Goal: Task Accomplishment & Management: Use online tool/utility

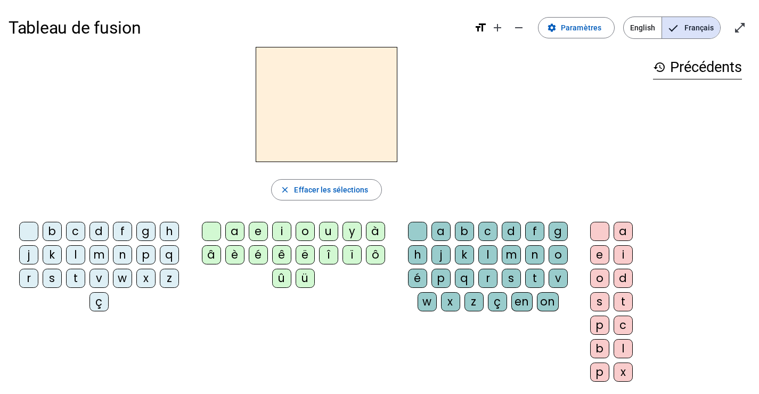
click at [95, 233] on div "d" at bounding box center [99, 231] width 19 height 19
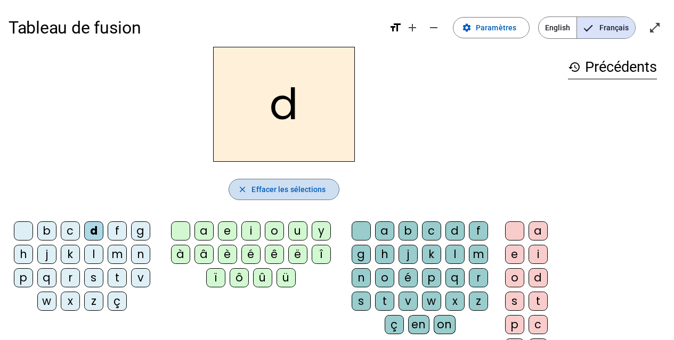
click at [285, 186] on span "Effacer les sélections" at bounding box center [288, 189] width 74 height 13
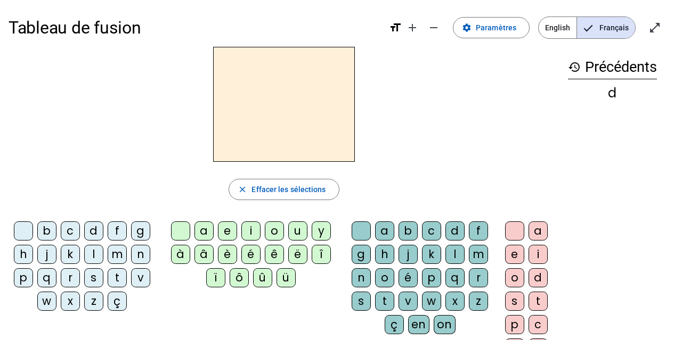
click at [96, 299] on div "z" at bounding box center [93, 301] width 19 height 19
click at [277, 230] on div "o" at bounding box center [274, 231] width 19 height 19
click at [271, 231] on div "o" at bounding box center [274, 231] width 19 height 19
click at [383, 279] on div "o" at bounding box center [384, 278] width 19 height 19
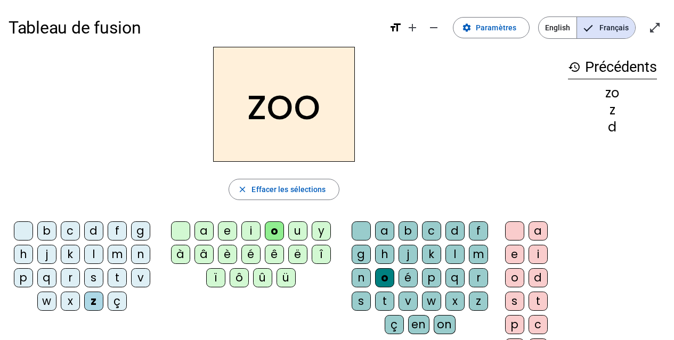
click at [409, 275] on div "é" at bounding box center [408, 278] width 19 height 19
click at [143, 257] on div "n" at bounding box center [140, 254] width 19 height 19
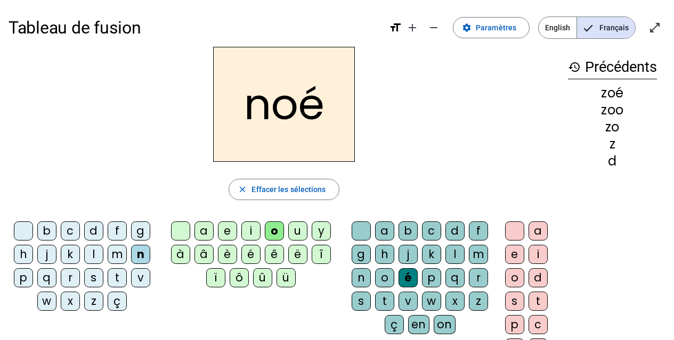
click at [383, 226] on div "a" at bounding box center [384, 231] width 19 height 19
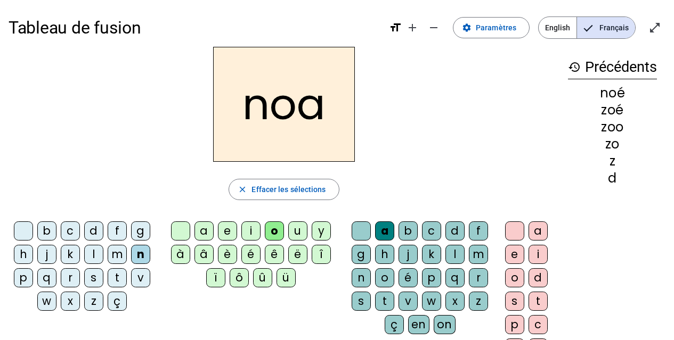
click at [41, 231] on div "b" at bounding box center [46, 231] width 19 height 19
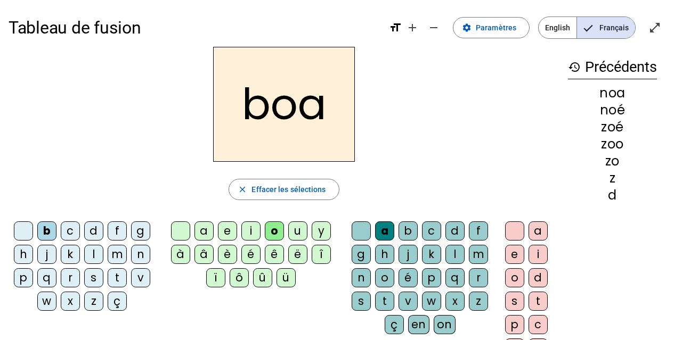
click at [459, 256] on div "l" at bounding box center [454, 254] width 19 height 19
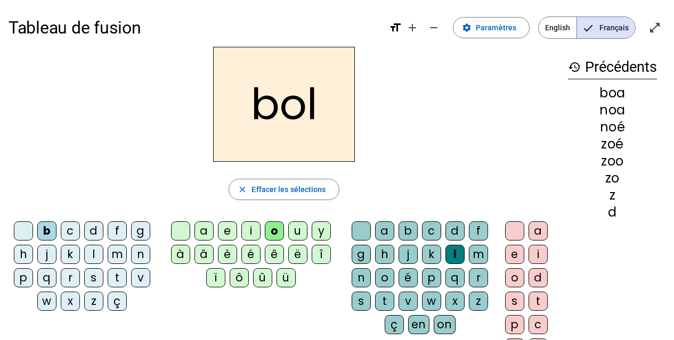
click at [391, 235] on div "a" at bounding box center [384, 231] width 19 height 19
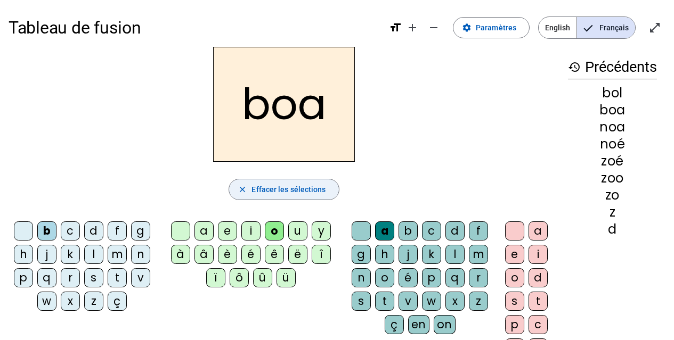
click at [265, 188] on span "Effacer les sélections" at bounding box center [288, 189] width 74 height 13
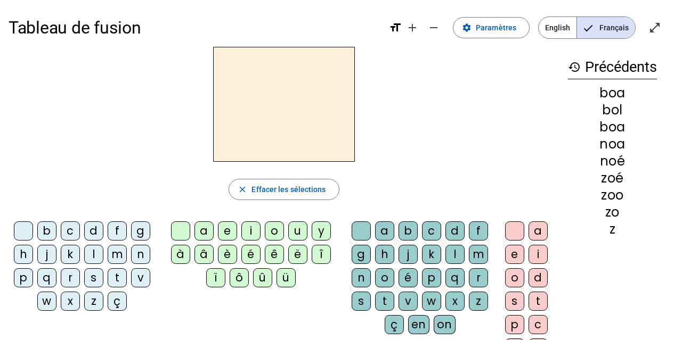
click at [53, 233] on div "b" at bounding box center [46, 231] width 19 height 19
click at [96, 260] on div "l" at bounding box center [93, 254] width 19 height 19
click at [48, 230] on div "b" at bounding box center [46, 231] width 19 height 19
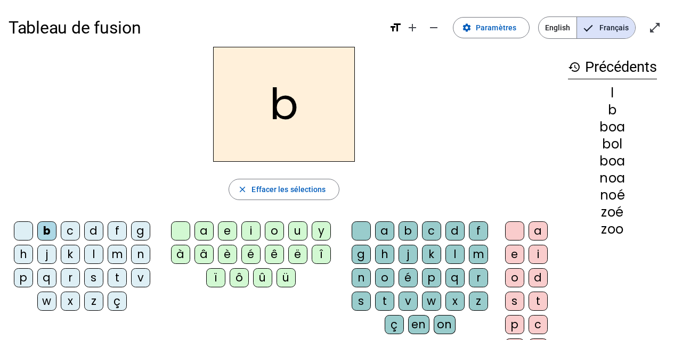
scroll to position [53, 0]
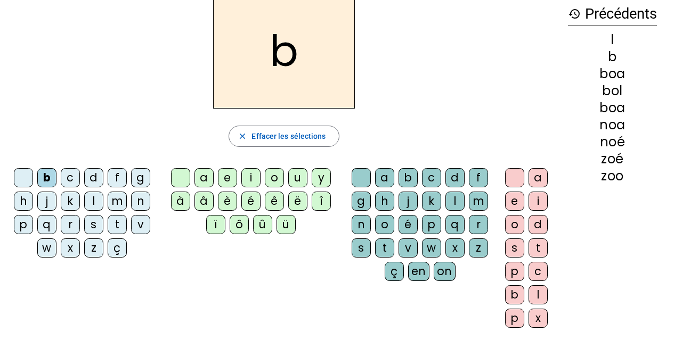
click at [533, 295] on div "l" at bounding box center [538, 295] width 19 height 19
click at [388, 177] on div "a" at bounding box center [384, 177] width 19 height 19
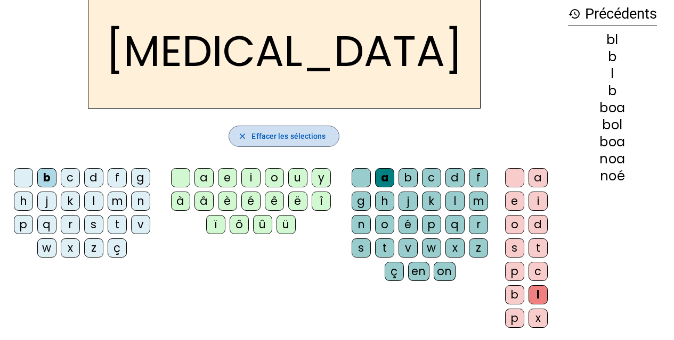
click at [287, 136] on span "Effacer les sélections" at bounding box center [288, 136] width 74 height 13
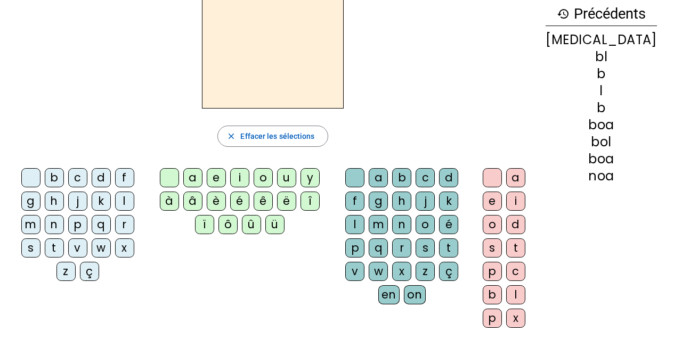
click at [47, 176] on div "b" at bounding box center [54, 177] width 19 height 19
click at [364, 215] on div "l" at bounding box center [354, 224] width 19 height 19
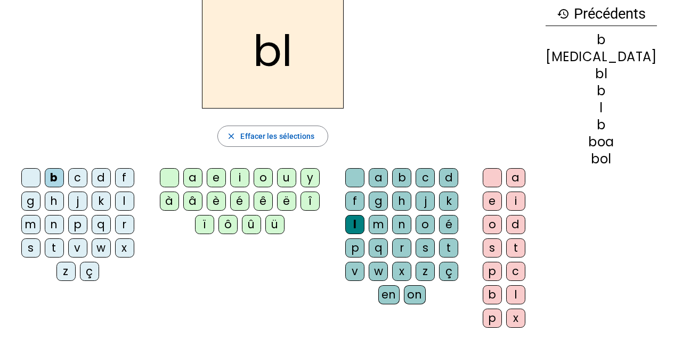
click at [525, 180] on div "a" at bounding box center [515, 177] width 19 height 19
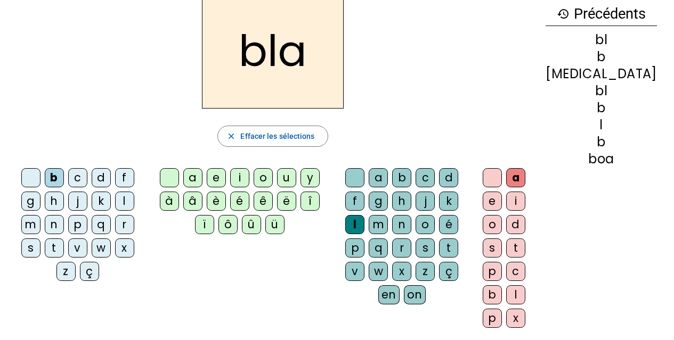
click at [439, 226] on div "é" at bounding box center [448, 224] width 19 height 19
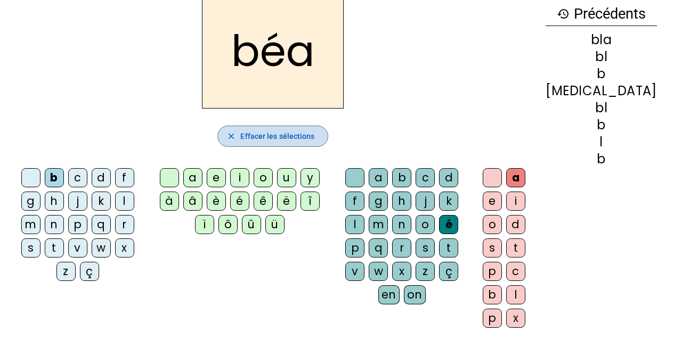
drag, startPoint x: 316, startPoint y: 128, endPoint x: 292, endPoint y: 136, distance: 25.8
click at [316, 128] on span "button" at bounding box center [272, 137] width 109 height 26
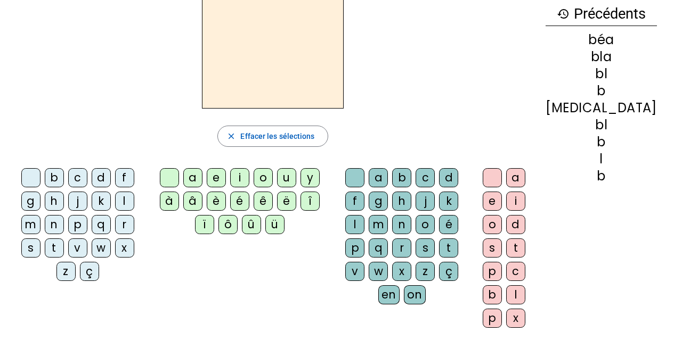
click at [46, 182] on div "b" at bounding box center [54, 177] width 19 height 19
click at [364, 215] on div "l" at bounding box center [354, 224] width 19 height 19
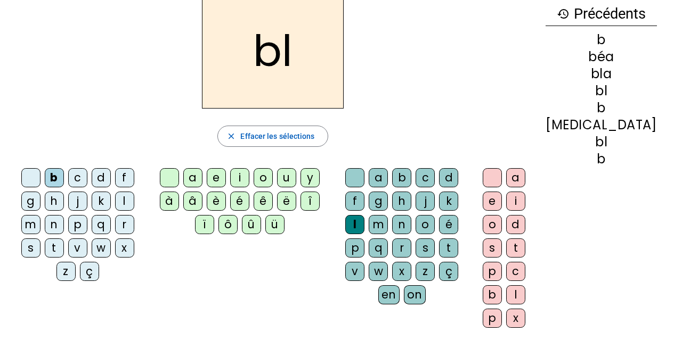
click at [249, 202] on div "é" at bounding box center [239, 201] width 19 height 19
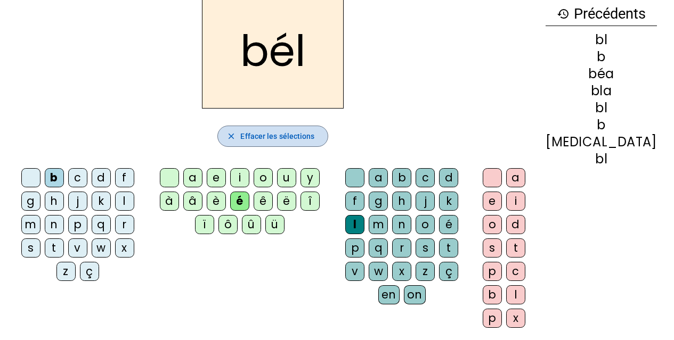
click at [258, 131] on span "Effacer les sélections" at bounding box center [277, 136] width 74 height 13
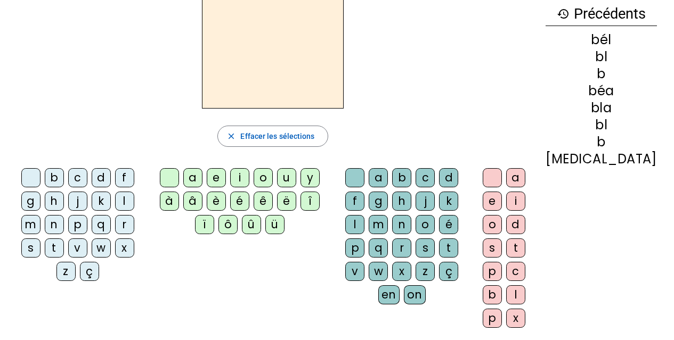
click at [26, 175] on div at bounding box center [30, 177] width 19 height 19
click at [45, 176] on div "b" at bounding box center [54, 177] width 19 height 19
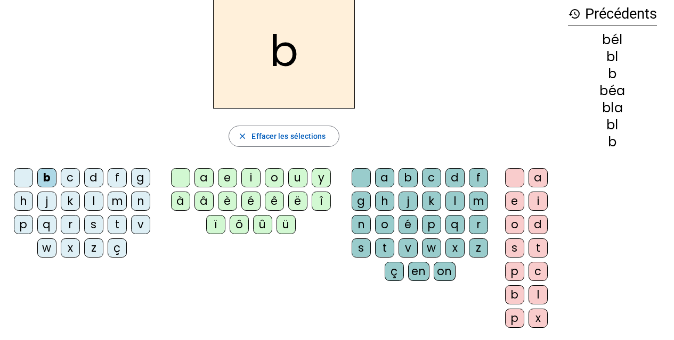
click at [449, 201] on div "l" at bounding box center [454, 201] width 19 height 19
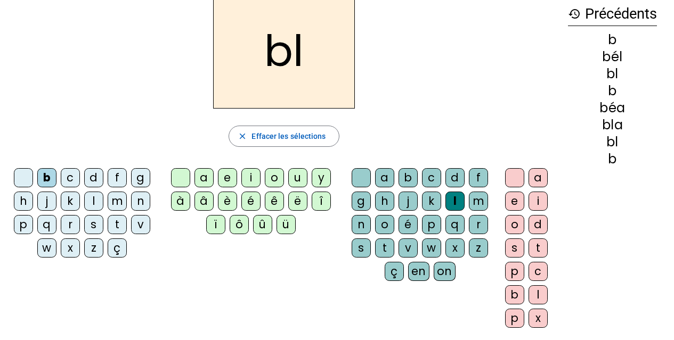
click at [364, 181] on div at bounding box center [361, 177] width 19 height 19
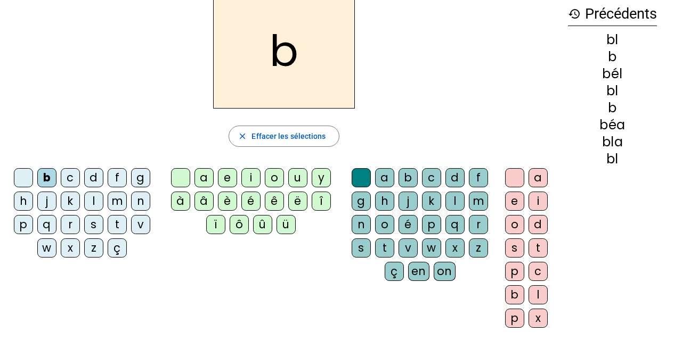
click at [455, 205] on div "l" at bounding box center [454, 201] width 19 height 19
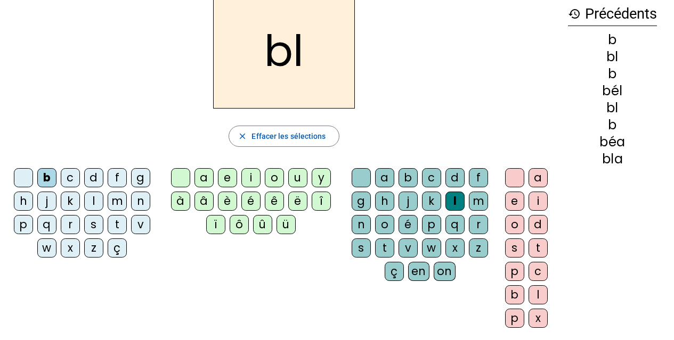
click at [518, 201] on div "e" at bounding box center [514, 201] width 19 height 19
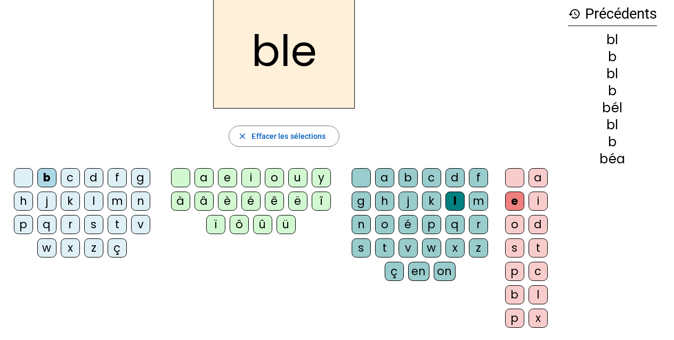
click at [66, 178] on div "c" at bounding box center [70, 177] width 19 height 19
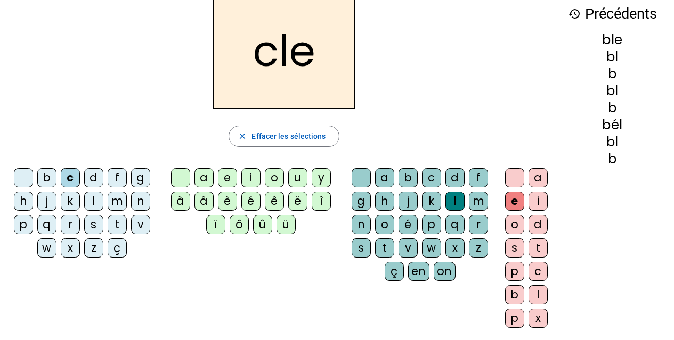
click at [518, 226] on div "o" at bounding box center [514, 224] width 19 height 19
click at [516, 204] on div "e" at bounding box center [514, 201] width 19 height 19
click at [407, 223] on div "é" at bounding box center [408, 224] width 19 height 19
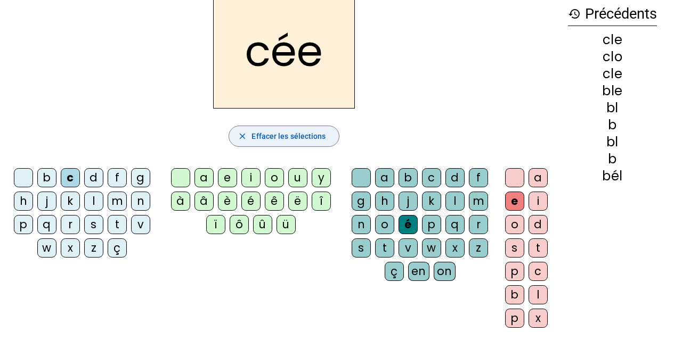
click at [296, 131] on span "Effacer les sélections" at bounding box center [288, 136] width 74 height 13
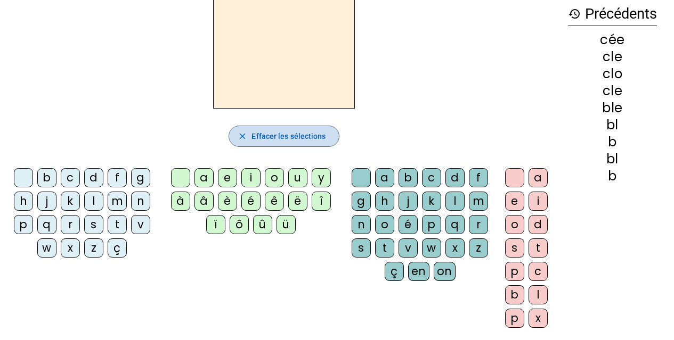
click at [296, 131] on span "Effacer les sélections" at bounding box center [288, 136] width 74 height 13
click at [70, 177] on div "c" at bounding box center [70, 177] width 19 height 19
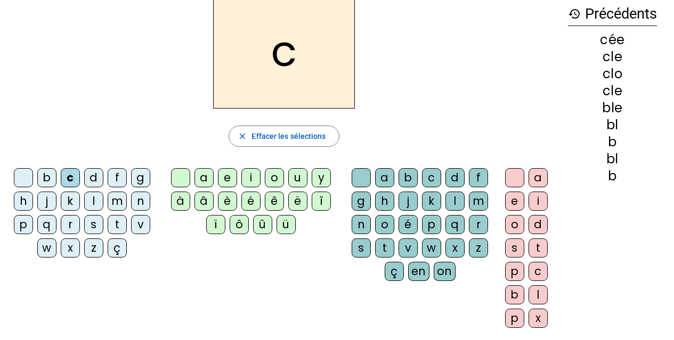
click at [453, 202] on div "l" at bounding box center [454, 201] width 19 height 19
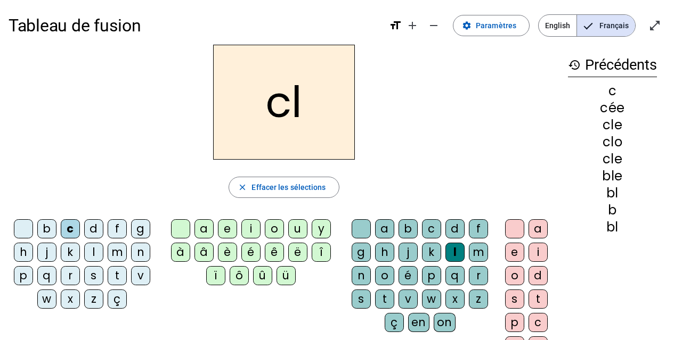
scroll to position [2, 0]
click at [481, 30] on span "Paramètres" at bounding box center [496, 26] width 40 height 13
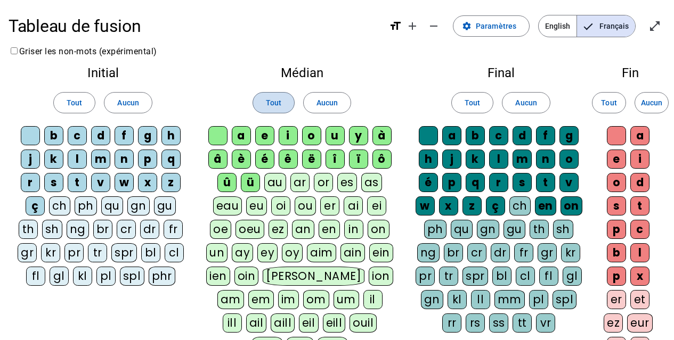
click at [279, 102] on span "Tout" at bounding box center [273, 102] width 15 height 13
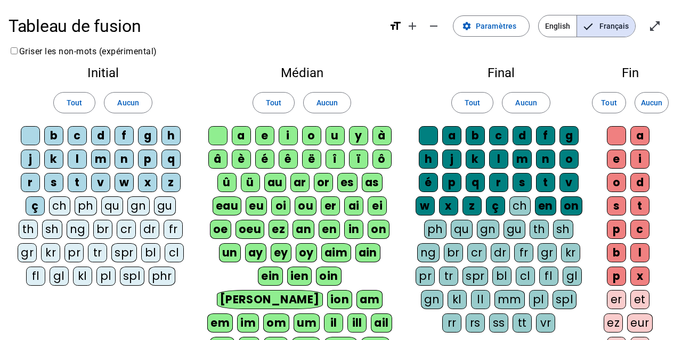
click at [173, 253] on div "cl" at bounding box center [174, 252] width 19 height 19
click at [58, 98] on span at bounding box center [74, 103] width 41 height 26
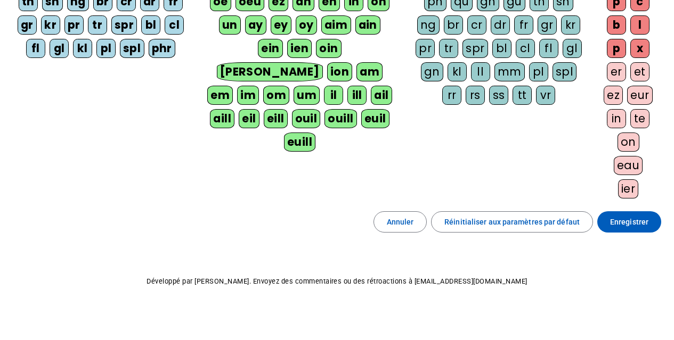
scroll to position [234, 0]
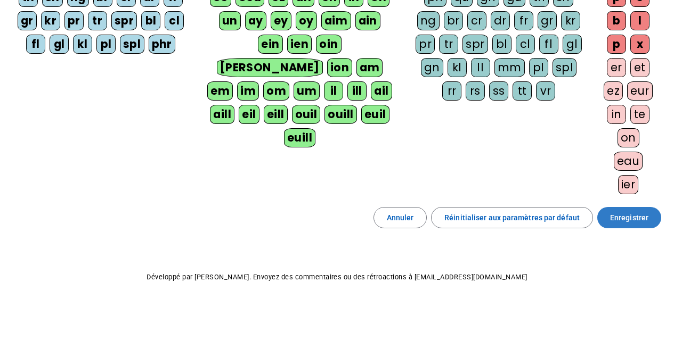
click at [626, 217] on span "Enregistrer" at bounding box center [629, 218] width 38 height 13
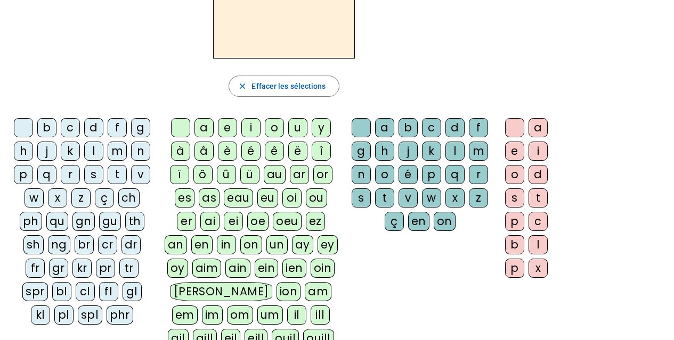
scroll to position [107, 0]
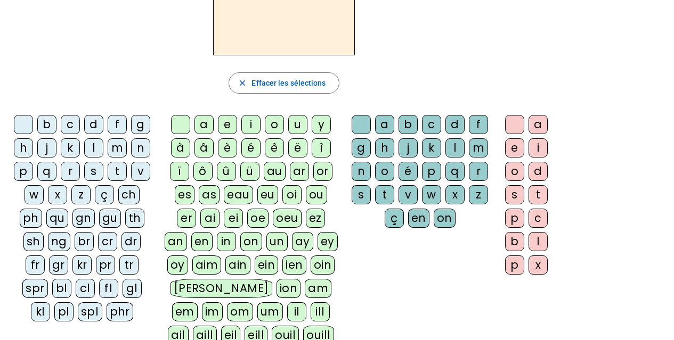
click at [86, 288] on div "cl" at bounding box center [85, 288] width 19 height 19
click at [247, 149] on div "é" at bounding box center [250, 148] width 19 height 19
click at [382, 167] on div "o" at bounding box center [384, 171] width 19 height 19
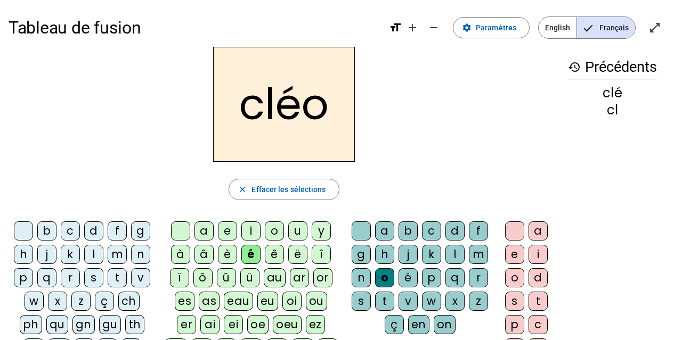
scroll to position [53, 0]
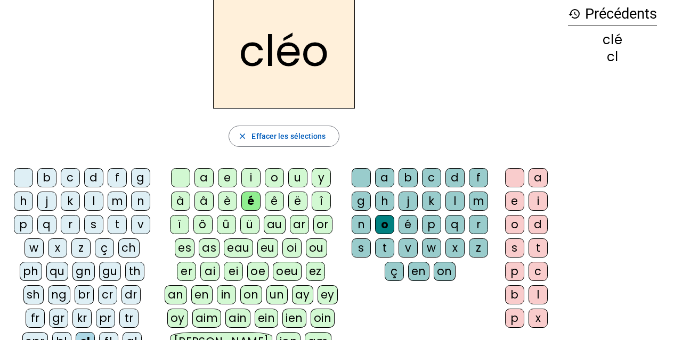
click at [85, 201] on div "l" at bounding box center [93, 201] width 19 height 19
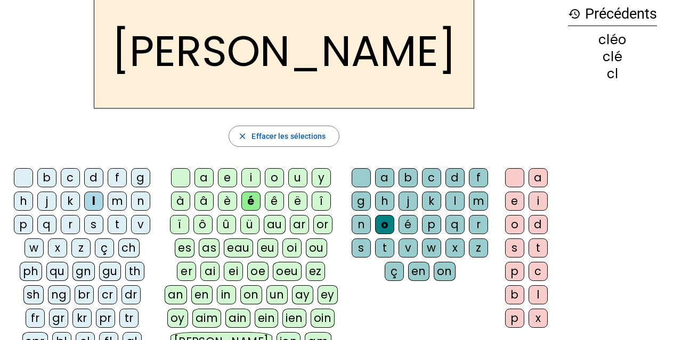
click at [380, 183] on div "a" at bounding box center [384, 177] width 19 height 19
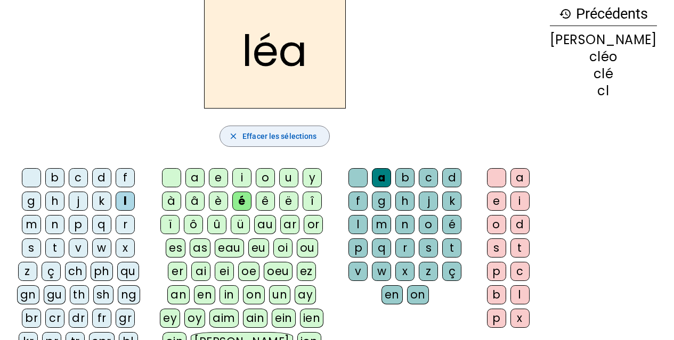
click at [248, 137] on span "button" at bounding box center [274, 137] width 109 height 26
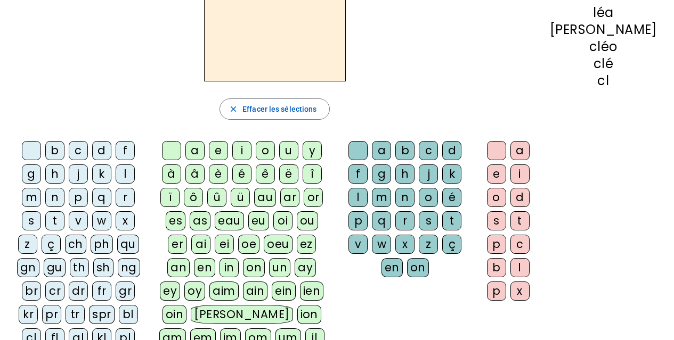
scroll to position [107, 0]
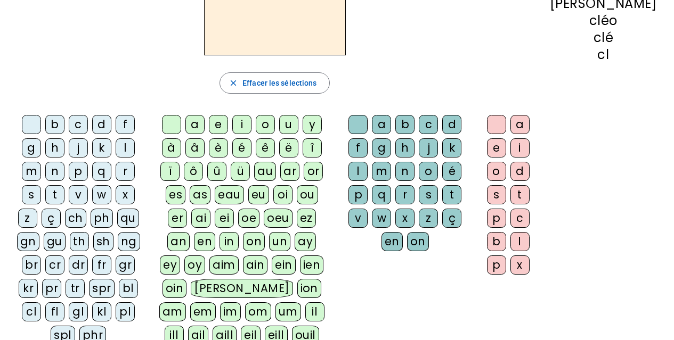
click at [64, 303] on div "fl" at bounding box center [54, 312] width 19 height 19
click at [251, 128] on div "i" at bounding box center [241, 124] width 19 height 19
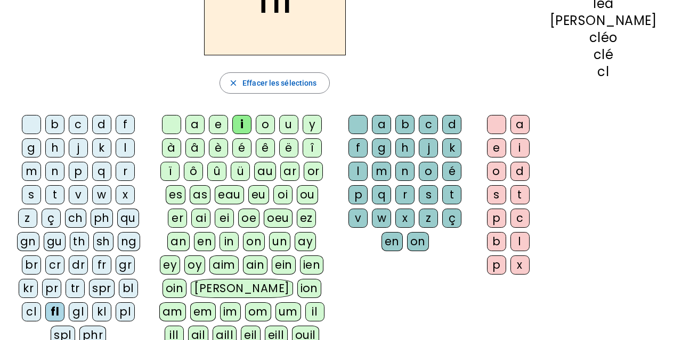
click at [434, 125] on div "c" at bounding box center [428, 124] width 19 height 19
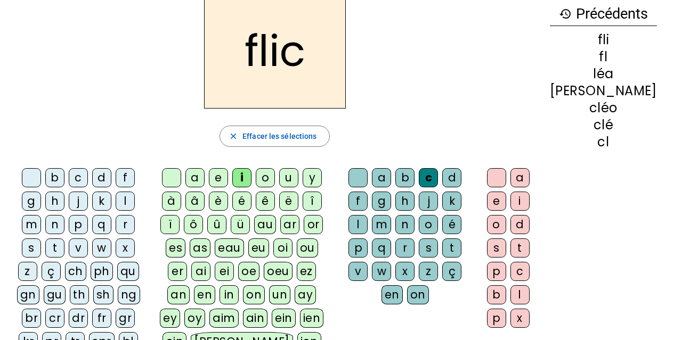
scroll to position [0, 0]
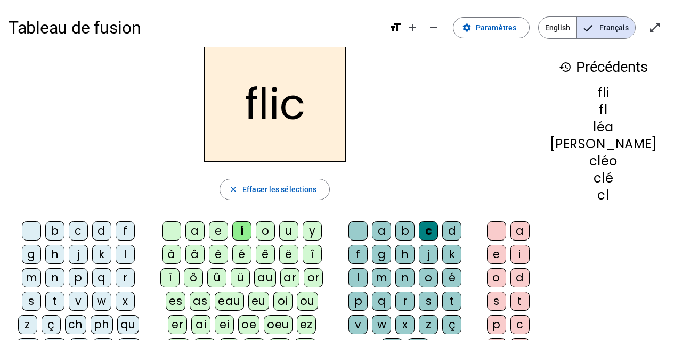
click at [204, 229] on div "a" at bounding box center [194, 231] width 19 height 19
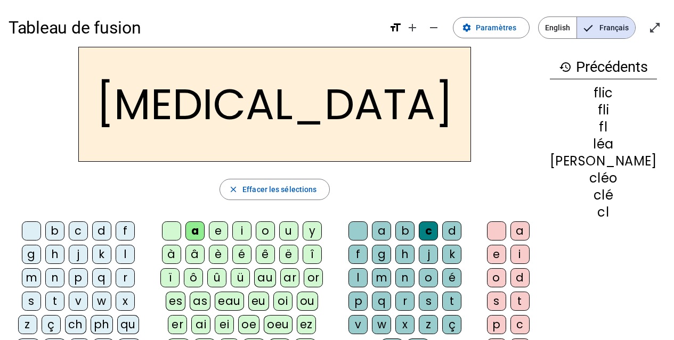
click at [249, 233] on div "i" at bounding box center [241, 231] width 19 height 19
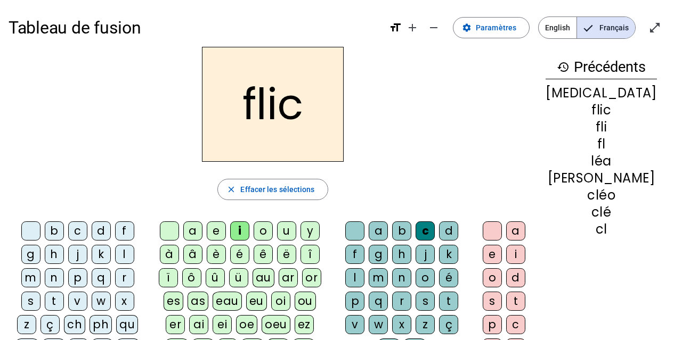
click at [411, 315] on div "x" at bounding box center [401, 324] width 19 height 19
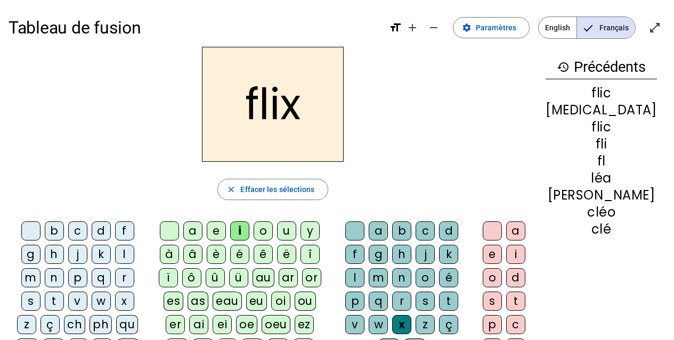
click at [296, 231] on div "u" at bounding box center [286, 231] width 19 height 19
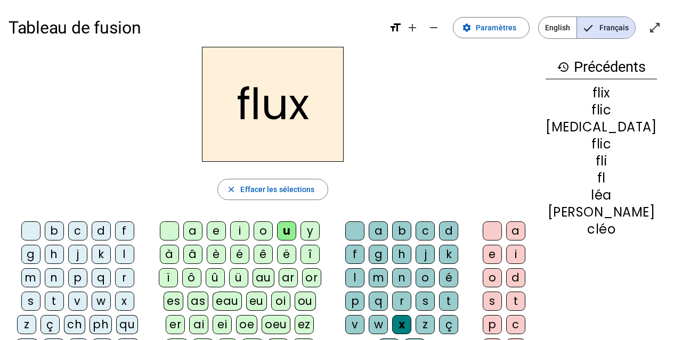
click at [115, 258] on div "l" at bounding box center [124, 254] width 19 height 19
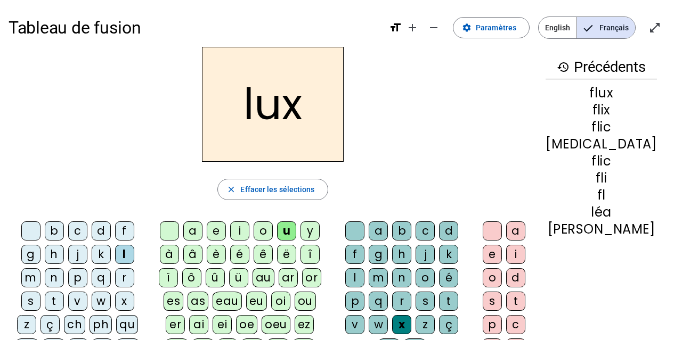
click at [361, 234] on div at bounding box center [354, 231] width 19 height 19
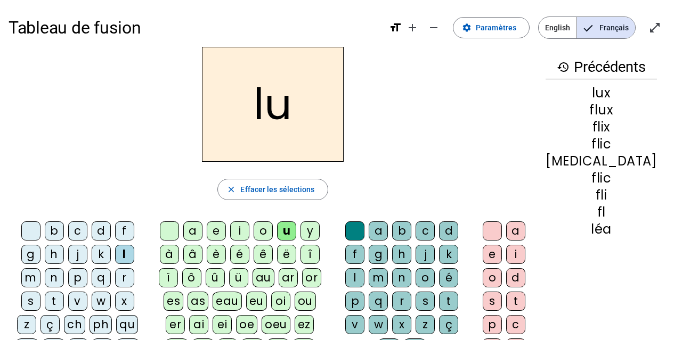
click at [249, 250] on div "é" at bounding box center [239, 254] width 19 height 19
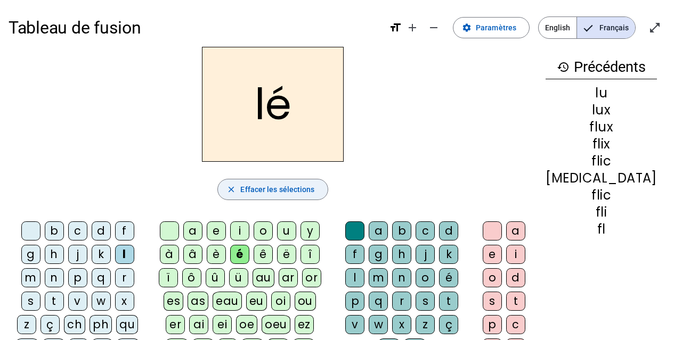
click at [280, 189] on span "Effacer les sélections" at bounding box center [277, 189] width 74 height 13
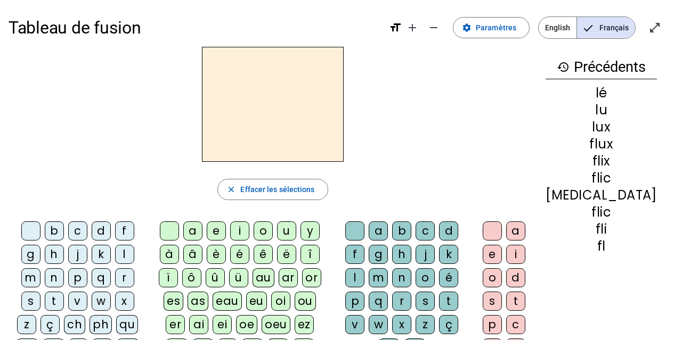
click at [249, 255] on div "é" at bounding box center [239, 254] width 19 height 19
click at [364, 269] on div "l" at bounding box center [354, 278] width 19 height 19
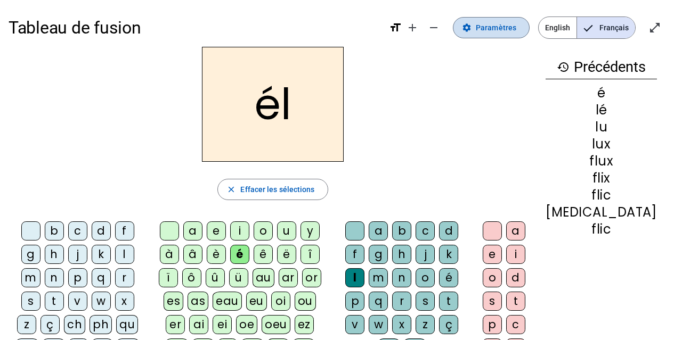
click at [507, 29] on span "Paramètres" at bounding box center [496, 27] width 40 height 13
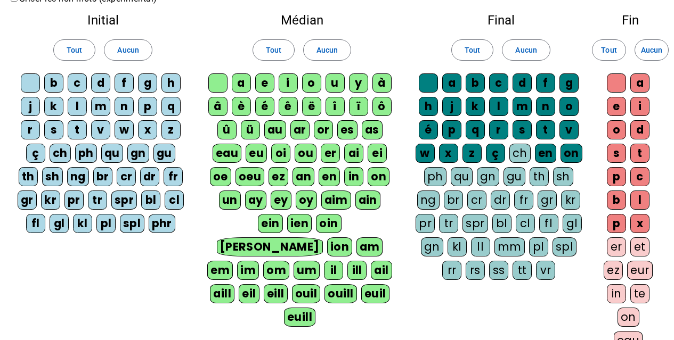
scroll to position [53, 0]
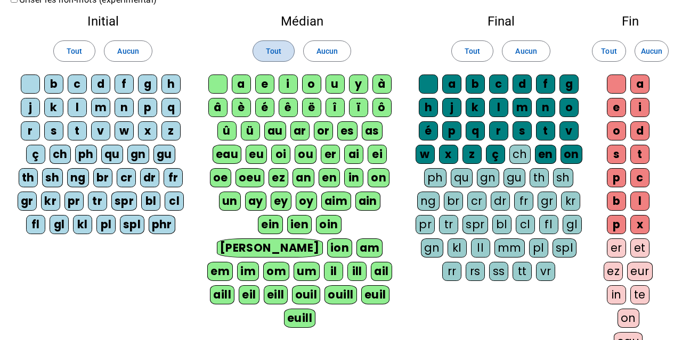
click at [289, 53] on span at bounding box center [273, 51] width 41 height 26
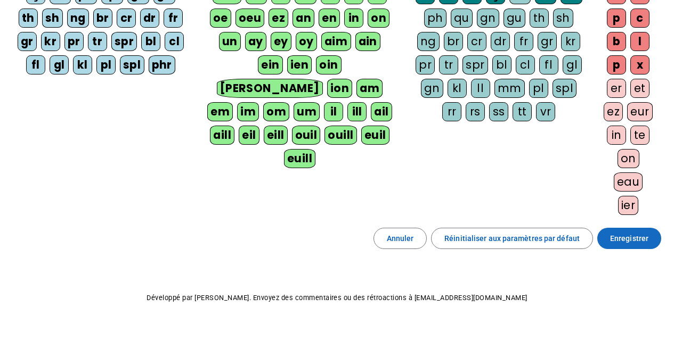
click at [619, 241] on span "Enregistrer" at bounding box center [629, 238] width 38 height 13
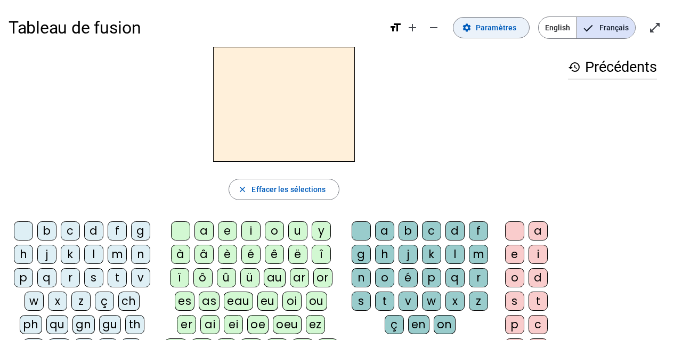
click at [494, 31] on span "Paramètres" at bounding box center [496, 27] width 40 height 13
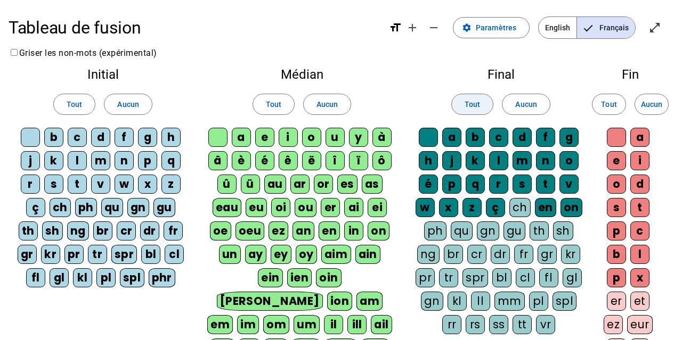
click at [482, 103] on span at bounding box center [472, 105] width 41 height 26
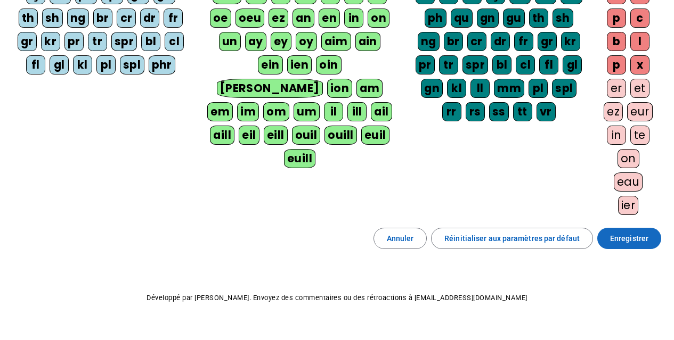
click at [614, 239] on span "Enregistrer" at bounding box center [629, 238] width 38 height 13
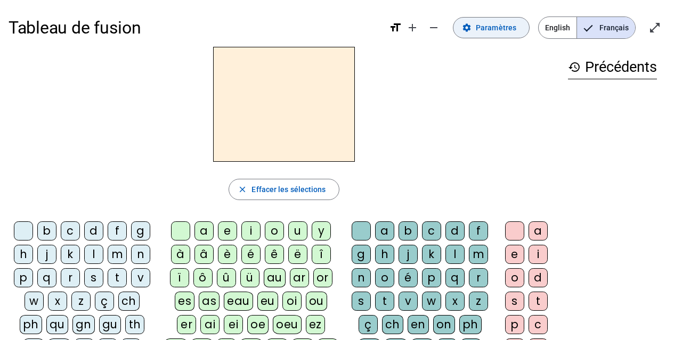
click at [507, 27] on span "Paramètres" at bounding box center [496, 27] width 40 height 13
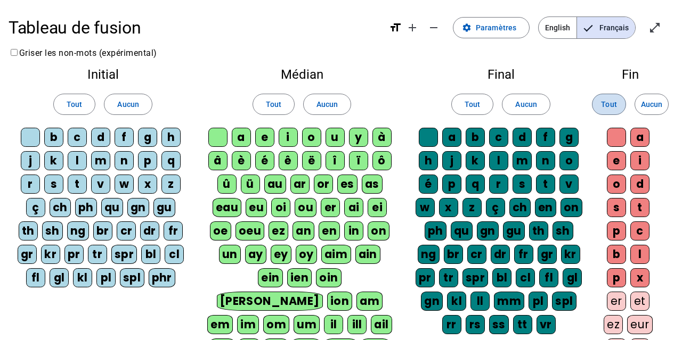
click at [598, 108] on span at bounding box center [608, 105] width 33 height 26
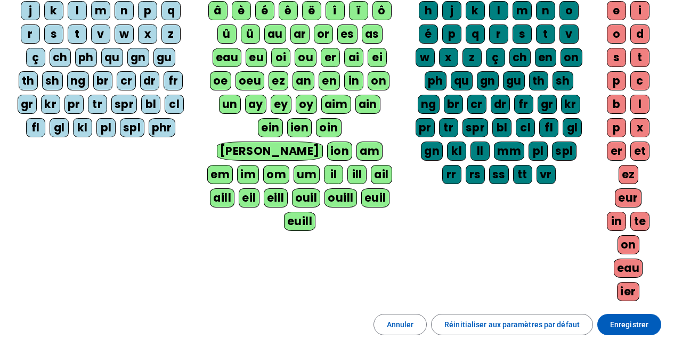
scroll to position [160, 0]
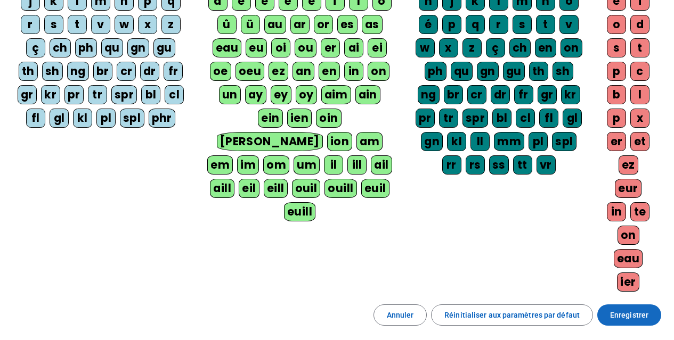
click at [637, 313] on span "Enregistrer" at bounding box center [629, 315] width 38 height 13
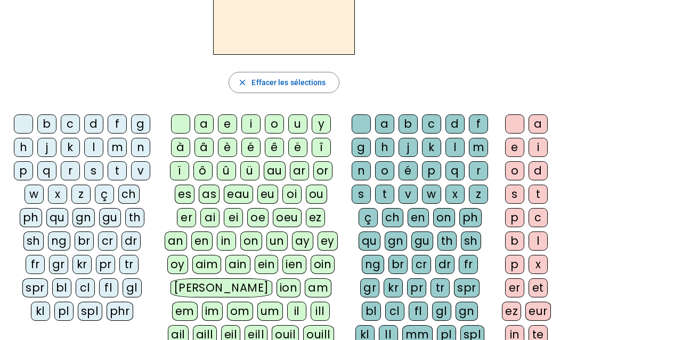
scroll to position [107, 0]
click at [136, 124] on div "g" at bounding box center [140, 124] width 19 height 19
click at [455, 150] on div "l" at bounding box center [454, 148] width 19 height 19
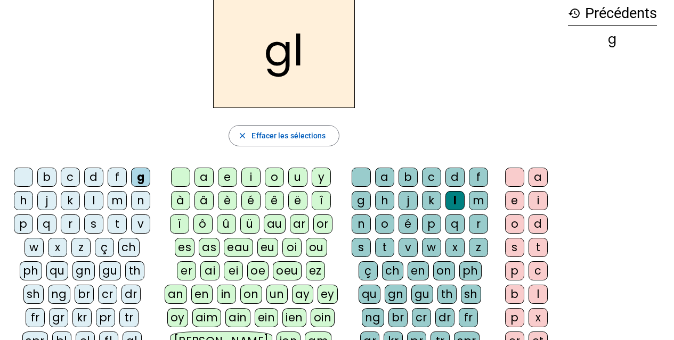
scroll to position [53, 0]
click at [253, 148] on span "button" at bounding box center [283, 137] width 109 height 26
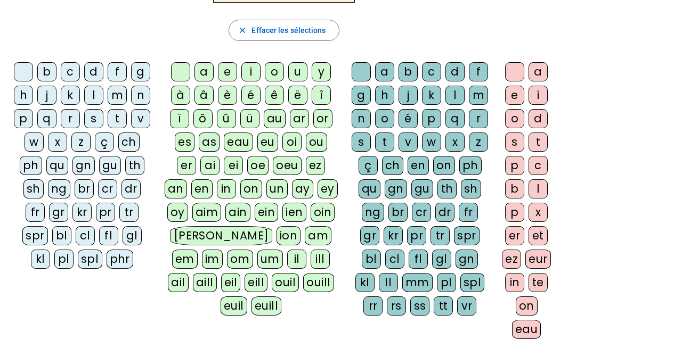
scroll to position [160, 0]
click at [134, 232] on div "gl" at bounding box center [132, 235] width 19 height 19
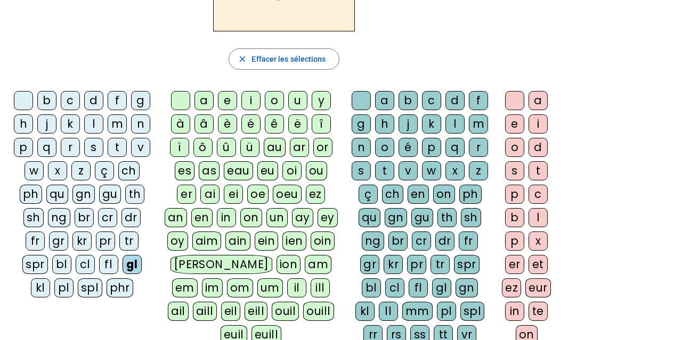
scroll to position [107, 0]
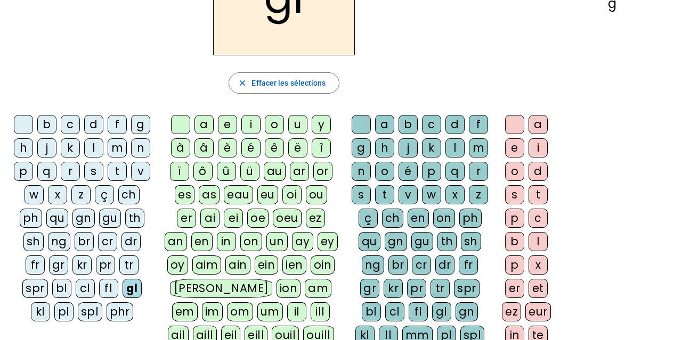
click at [304, 128] on div "u" at bounding box center [297, 124] width 19 height 19
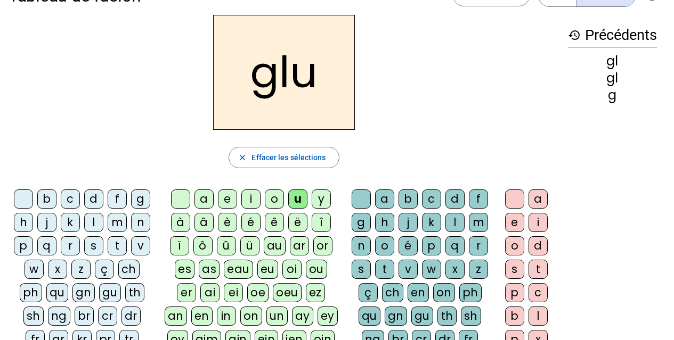
scroll to position [53, 0]
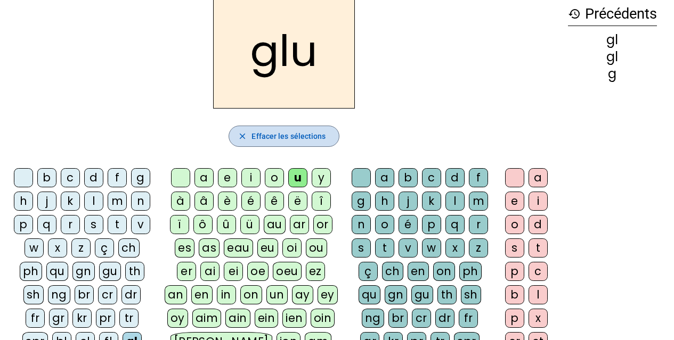
click at [315, 131] on span "Effacer les sélections" at bounding box center [288, 136] width 74 height 13
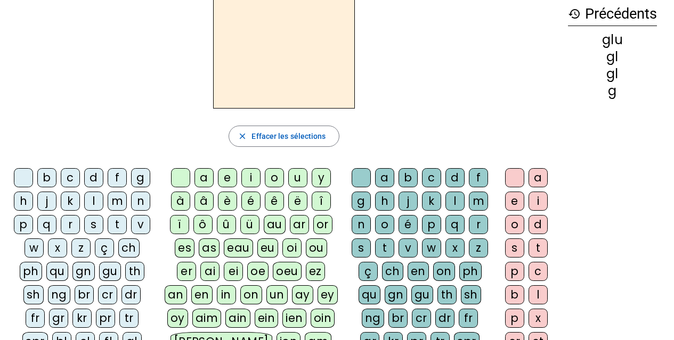
click at [119, 229] on div "t" at bounding box center [117, 224] width 19 height 19
click at [247, 202] on div "é" at bounding box center [250, 201] width 19 height 19
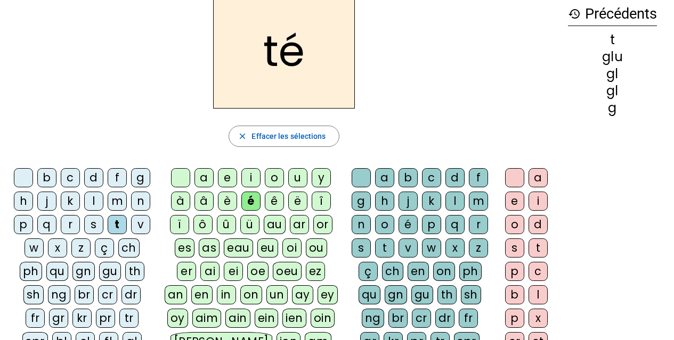
click at [208, 179] on div "a" at bounding box center [203, 177] width 19 height 19
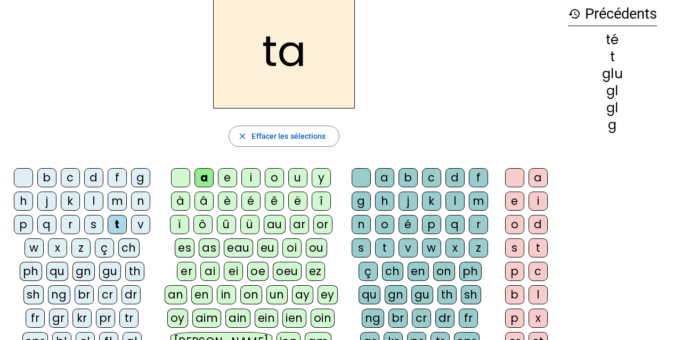
click at [281, 177] on div "o" at bounding box center [274, 177] width 19 height 19
click at [256, 178] on div "i" at bounding box center [250, 177] width 19 height 19
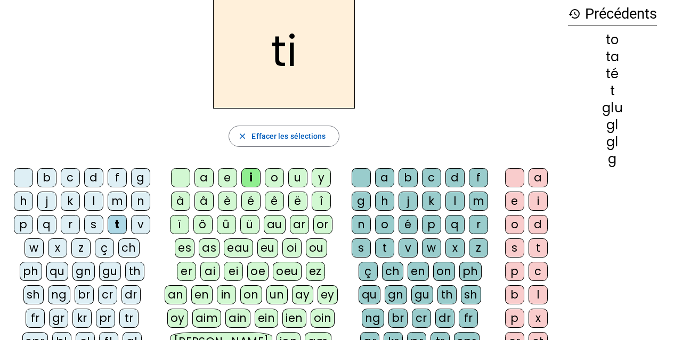
click at [231, 182] on div "e" at bounding box center [227, 177] width 19 height 19
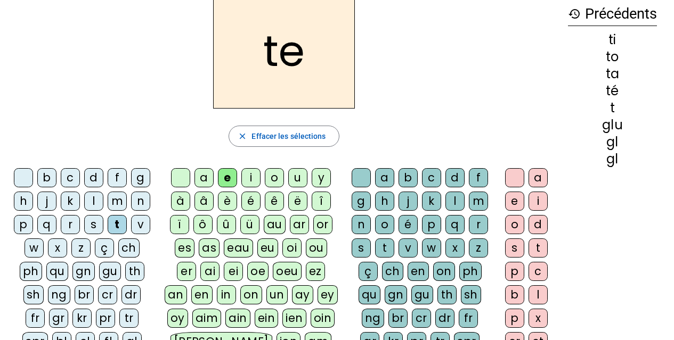
click at [101, 177] on div "d" at bounding box center [93, 177] width 19 height 19
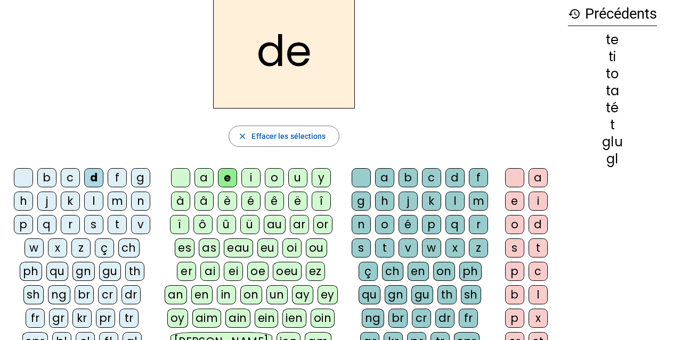
click at [128, 200] on letter-bubble "m" at bounding box center [119, 203] width 23 height 23
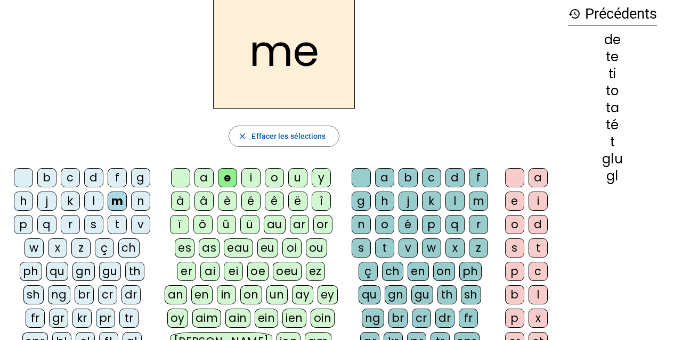
click at [42, 206] on div "j" at bounding box center [46, 201] width 19 height 19
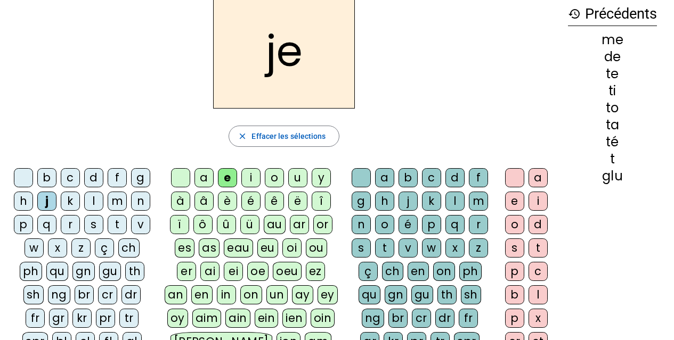
click at [92, 228] on div "s" at bounding box center [93, 224] width 19 height 19
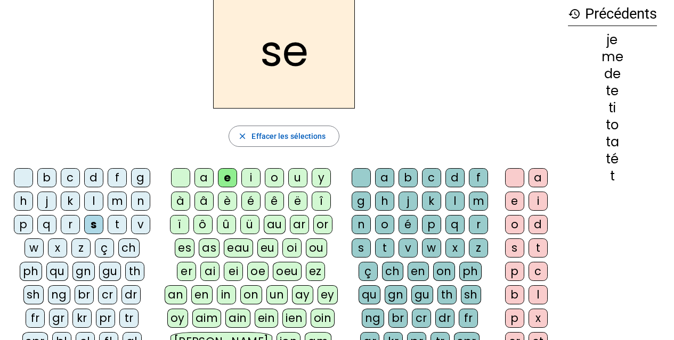
click at [199, 180] on div "a" at bounding box center [203, 177] width 19 height 19
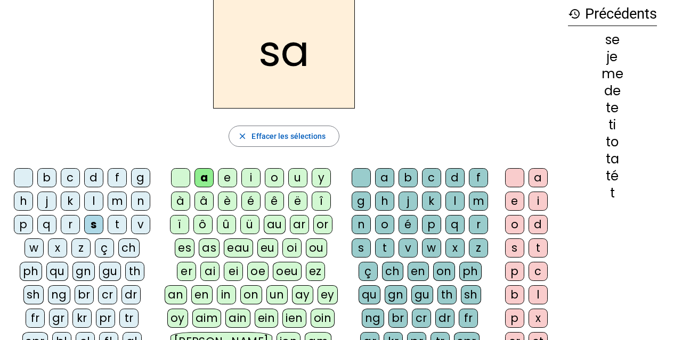
click at [70, 231] on div "r" at bounding box center [70, 224] width 19 height 19
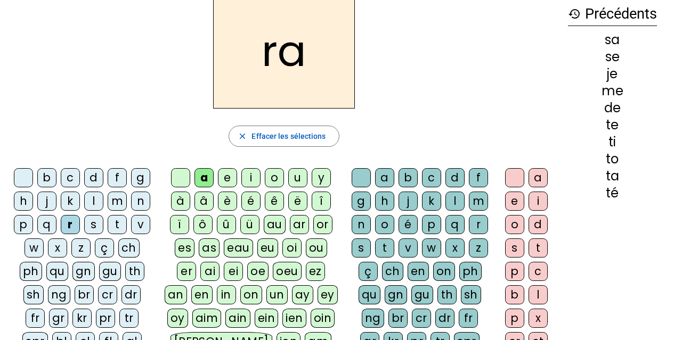
click at [265, 174] on div "o" at bounding box center [274, 177] width 19 height 19
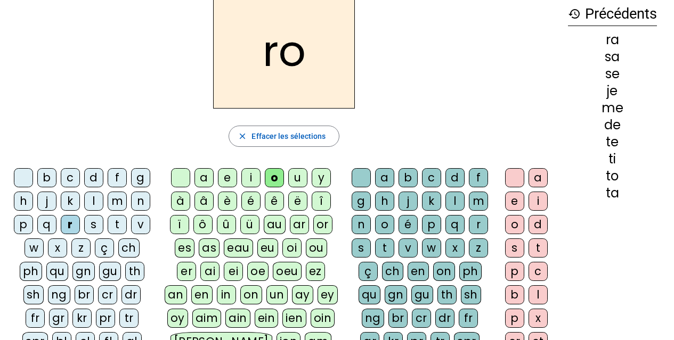
click at [150, 205] on div "n" at bounding box center [140, 201] width 19 height 19
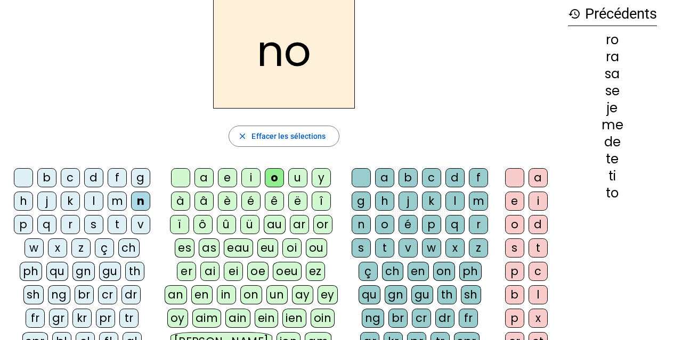
click at [50, 177] on div "b" at bounding box center [46, 177] width 19 height 19
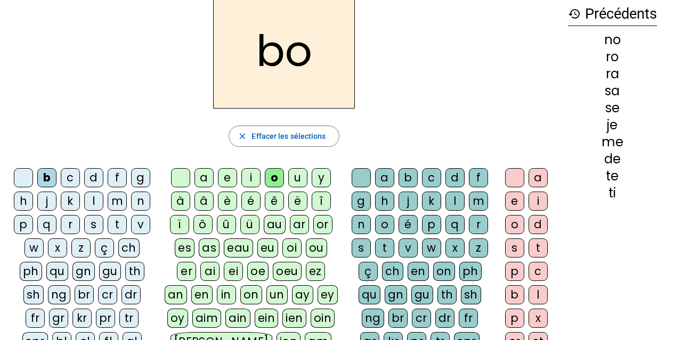
click at [254, 180] on div "i" at bounding box center [250, 177] width 19 height 19
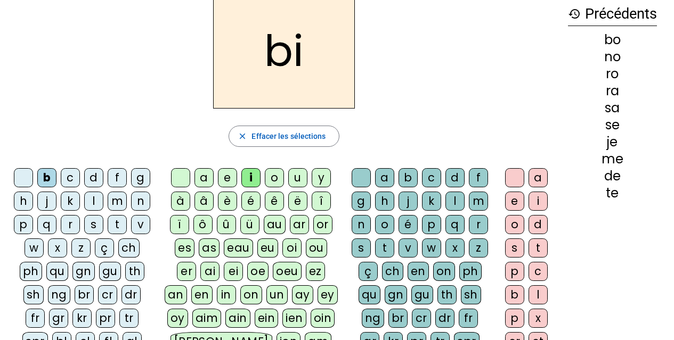
click at [144, 228] on div "v" at bounding box center [140, 224] width 19 height 19
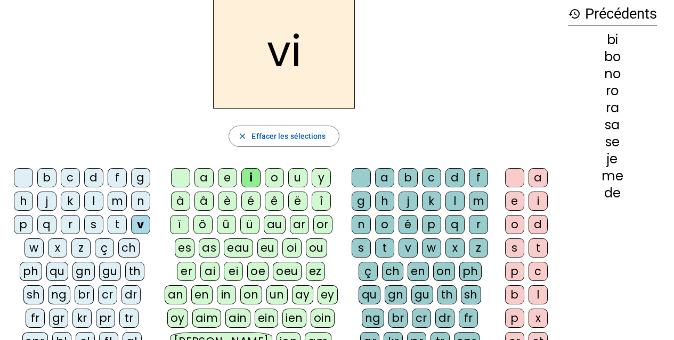
click at [269, 187] on div "o" at bounding box center [274, 177] width 19 height 19
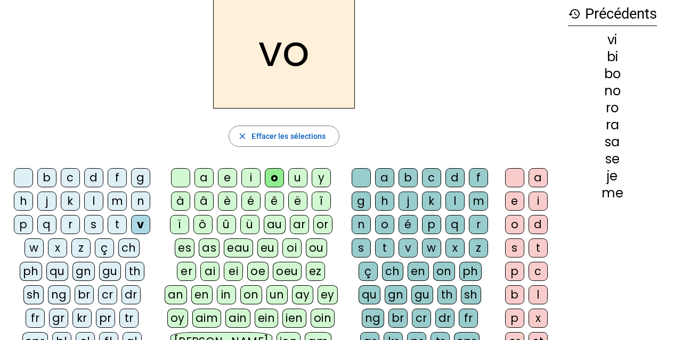
click at [298, 176] on div "u" at bounding box center [297, 177] width 19 height 19
click at [200, 174] on div "a" at bounding box center [203, 177] width 19 height 19
click at [250, 205] on div "é" at bounding box center [250, 201] width 19 height 19
click at [121, 175] on div "f" at bounding box center [117, 177] width 19 height 19
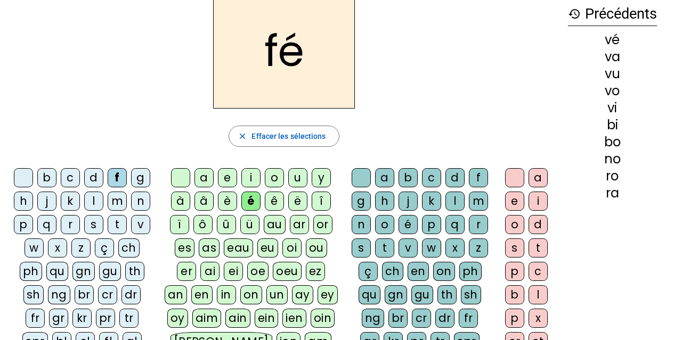
click at [201, 182] on div "a" at bounding box center [203, 177] width 19 height 19
click at [16, 223] on div "p" at bounding box center [23, 224] width 19 height 19
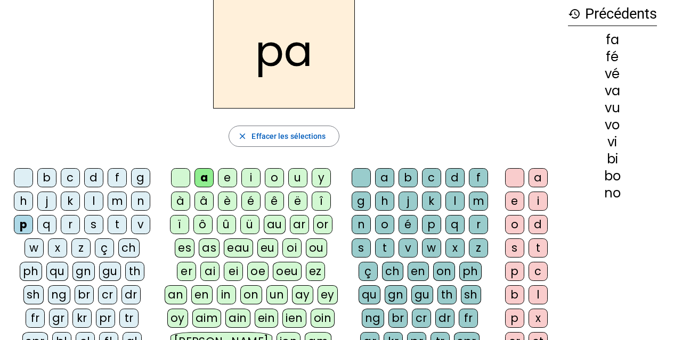
click at [447, 248] on div "x" at bounding box center [454, 248] width 19 height 19
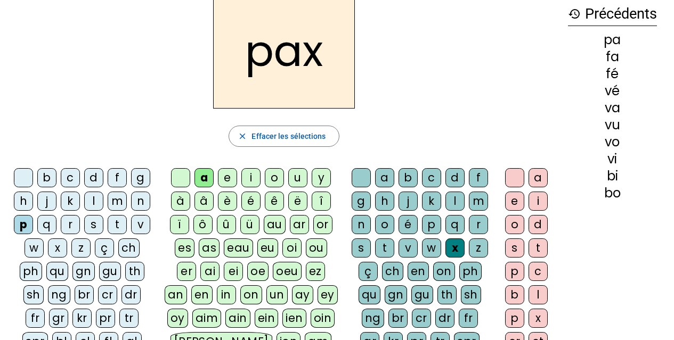
click at [150, 181] on letter-bubble "g" at bounding box center [142, 179] width 23 height 23
click at [295, 179] on div "u" at bounding box center [297, 177] width 19 height 19
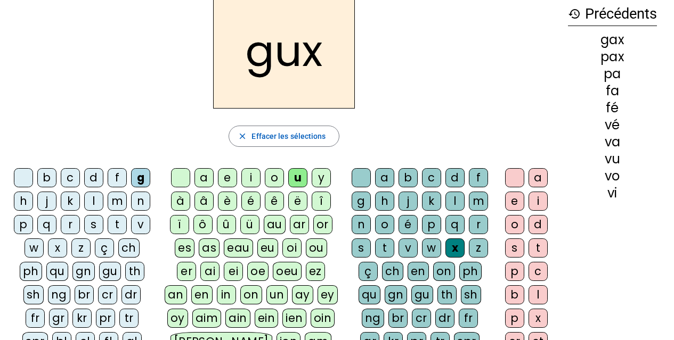
click at [96, 202] on div "l" at bounding box center [93, 201] width 19 height 19
